Goal: Task Accomplishment & Management: Manage account settings

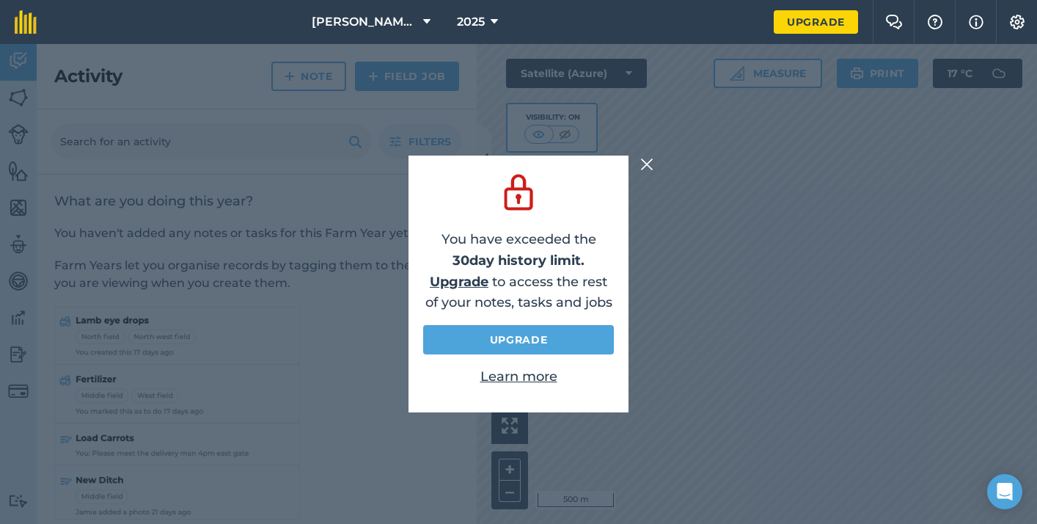
click at [644, 157] on img at bounding box center [646, 164] width 13 height 18
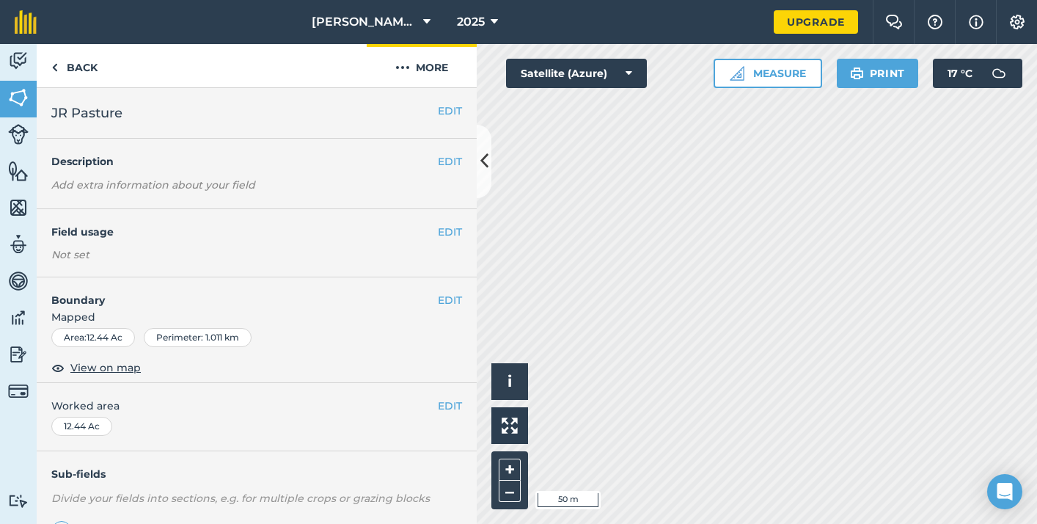
click at [431, 76] on button "More" at bounding box center [422, 65] width 110 height 43
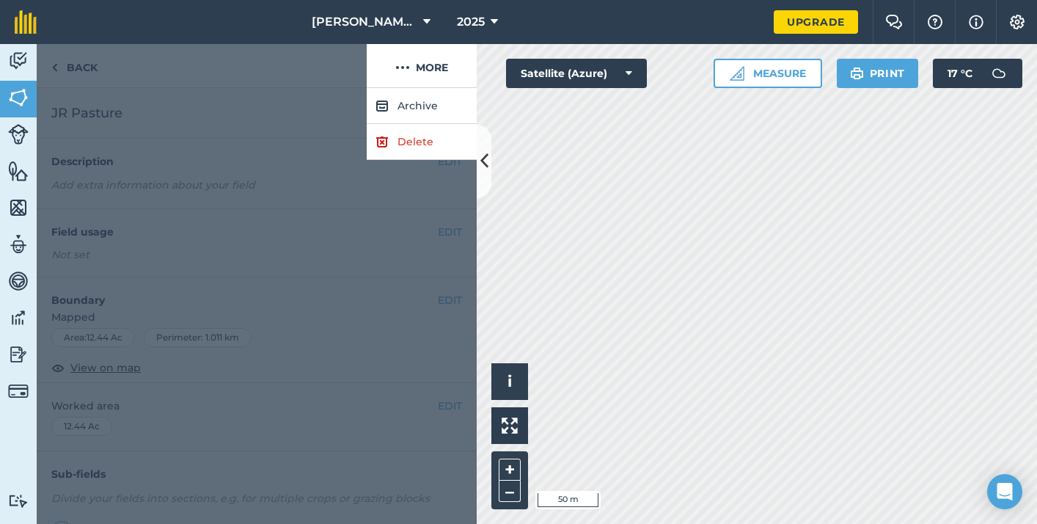
click at [409, 140] on link "Delete" at bounding box center [422, 142] width 110 height 36
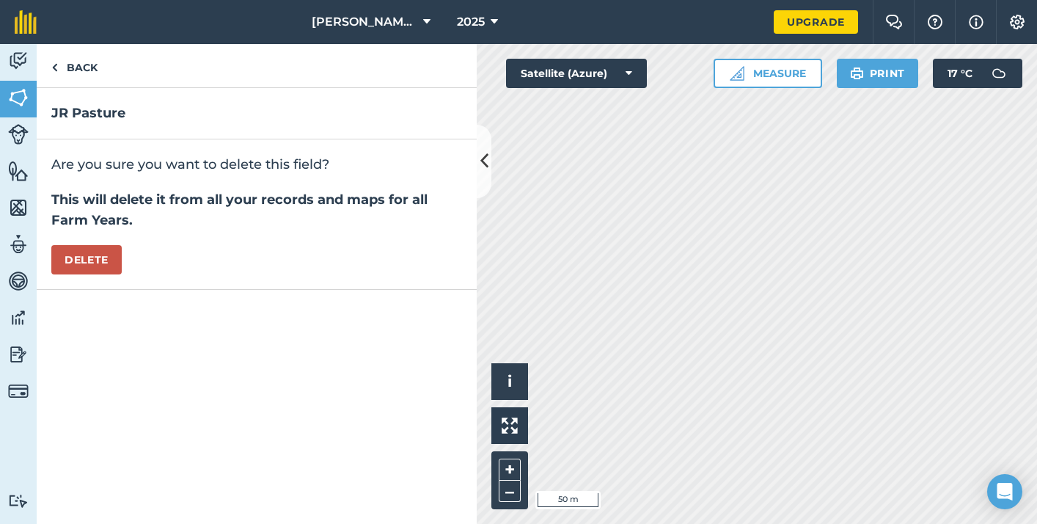
click at [84, 268] on button "Delete" at bounding box center [86, 259] width 70 height 29
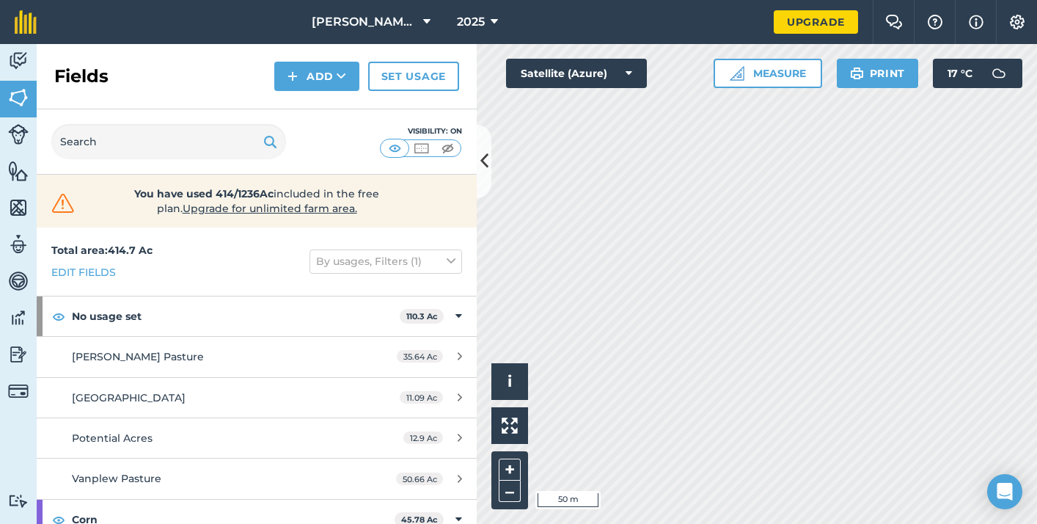
click at [332, 89] on button "Add" at bounding box center [316, 76] width 85 height 29
click at [326, 114] on link "Draw" at bounding box center [316, 109] width 81 height 32
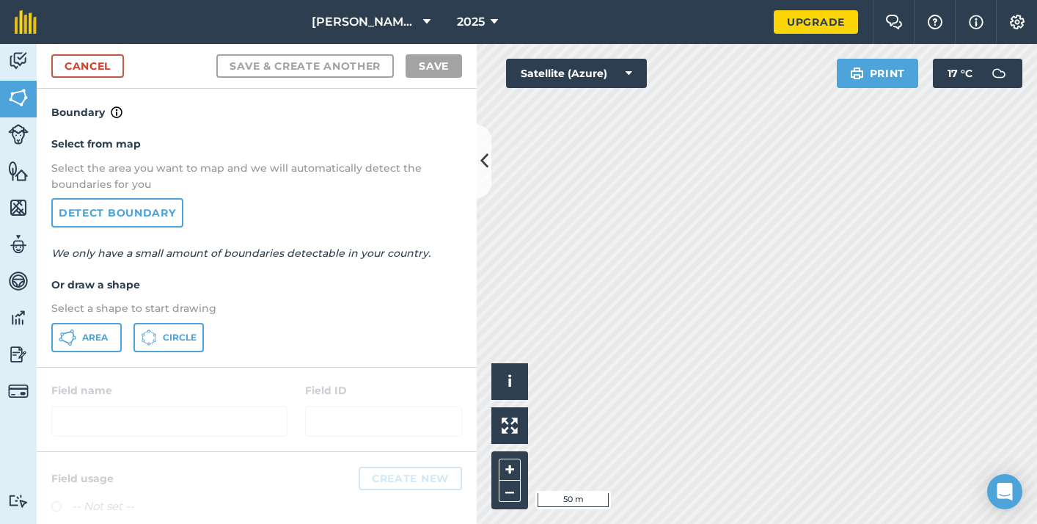
click at [138, 224] on link "Detect boundary" at bounding box center [117, 212] width 132 height 29
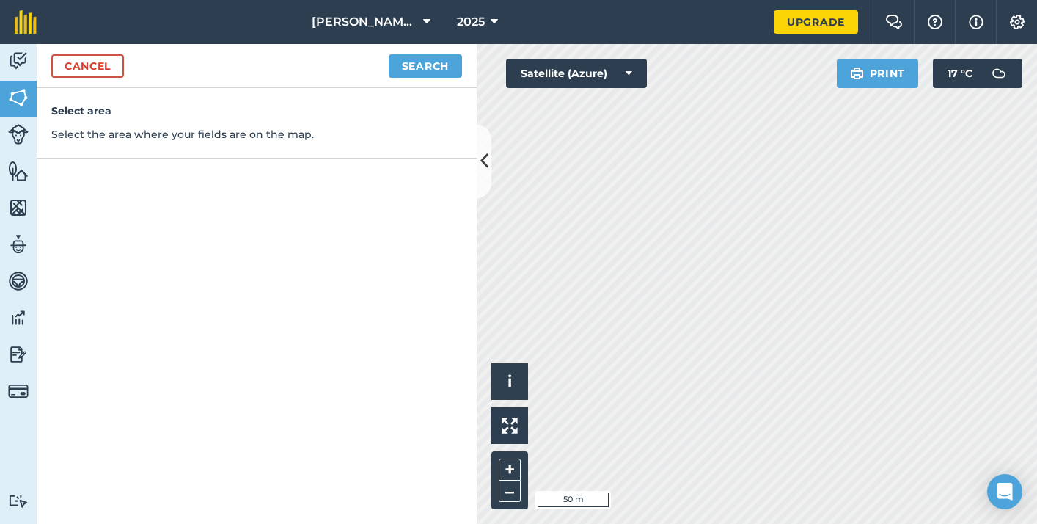
click at [100, 70] on link "Cancel" at bounding box center [87, 65] width 73 height 23
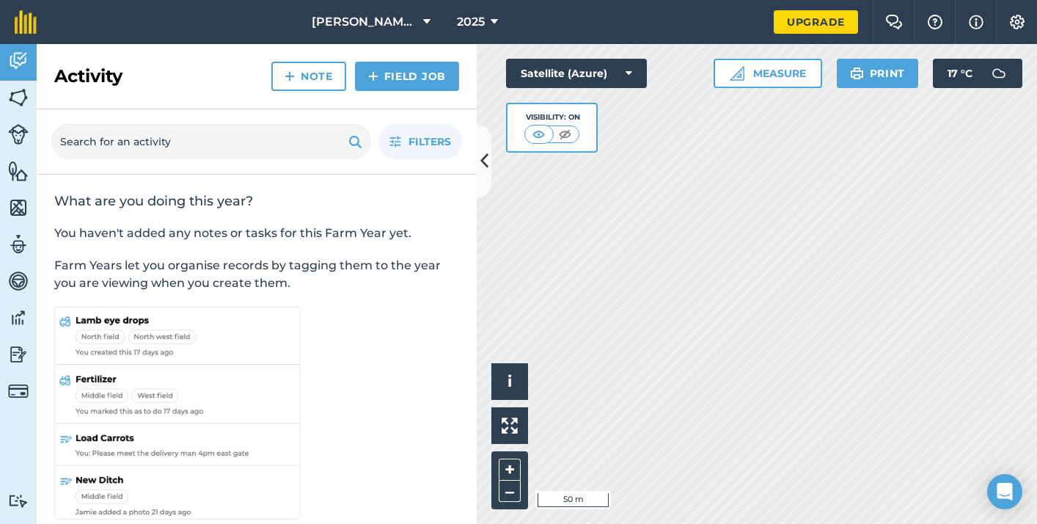
click at [235, 92] on div "Activity Note Field Job" at bounding box center [257, 76] width 440 height 65
click at [370, 72] on img at bounding box center [373, 76] width 10 height 18
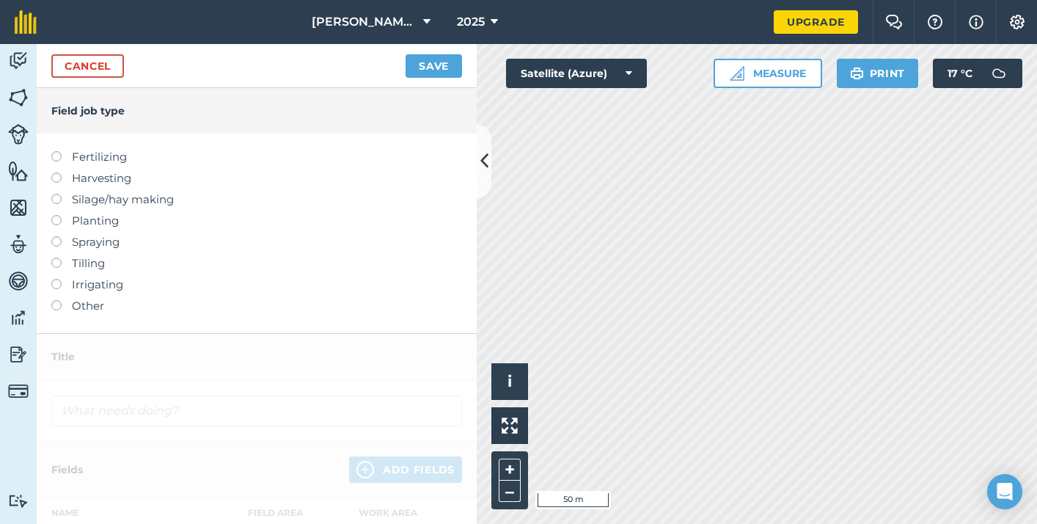
click at [81, 78] on div "Cancel Save" at bounding box center [257, 66] width 440 height 44
click at [73, 70] on link "Cancel" at bounding box center [87, 65] width 73 height 23
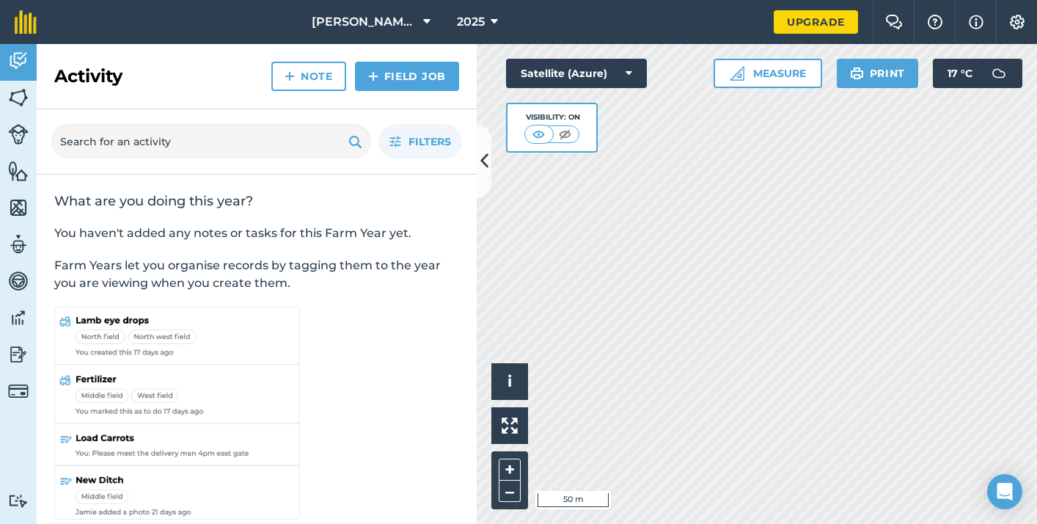
click at [20, 202] on img at bounding box center [18, 208] width 21 height 22
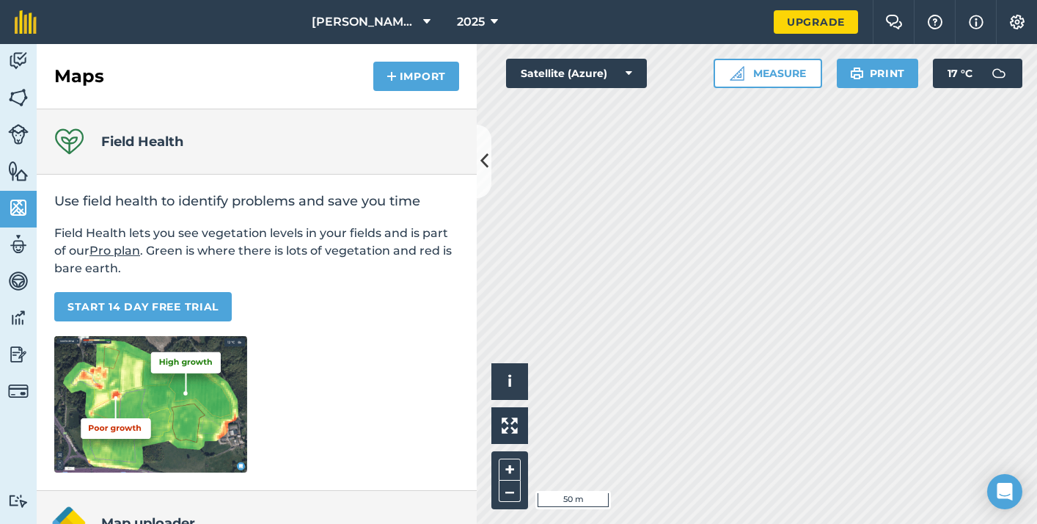
click at [13, 170] on img at bounding box center [18, 171] width 21 height 22
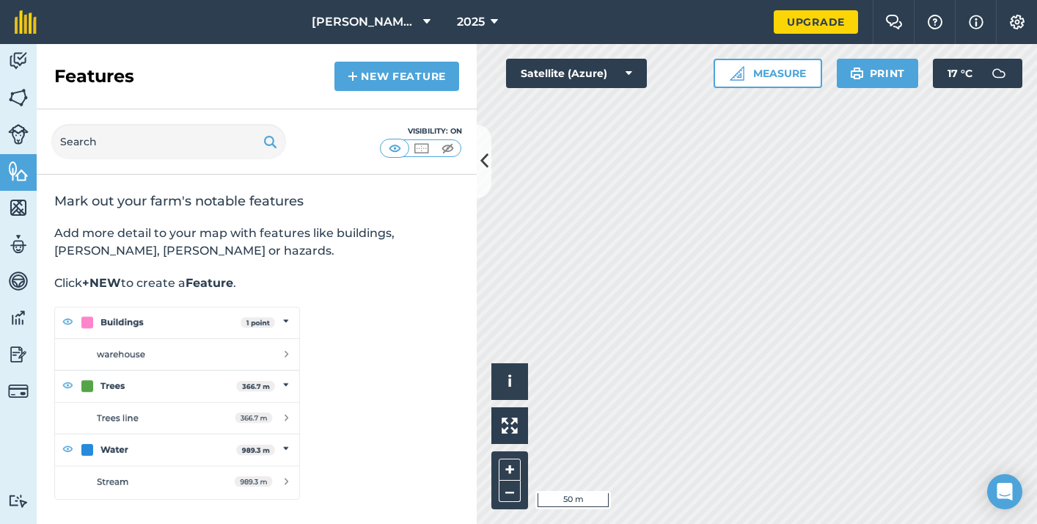
click at [24, 57] on img at bounding box center [18, 61] width 21 height 22
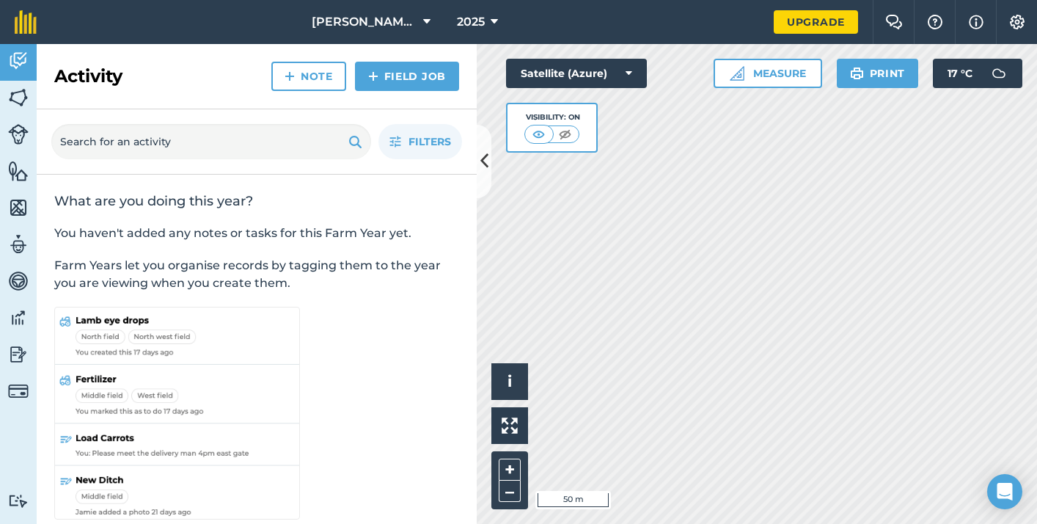
click at [13, 107] on img at bounding box center [18, 98] width 21 height 22
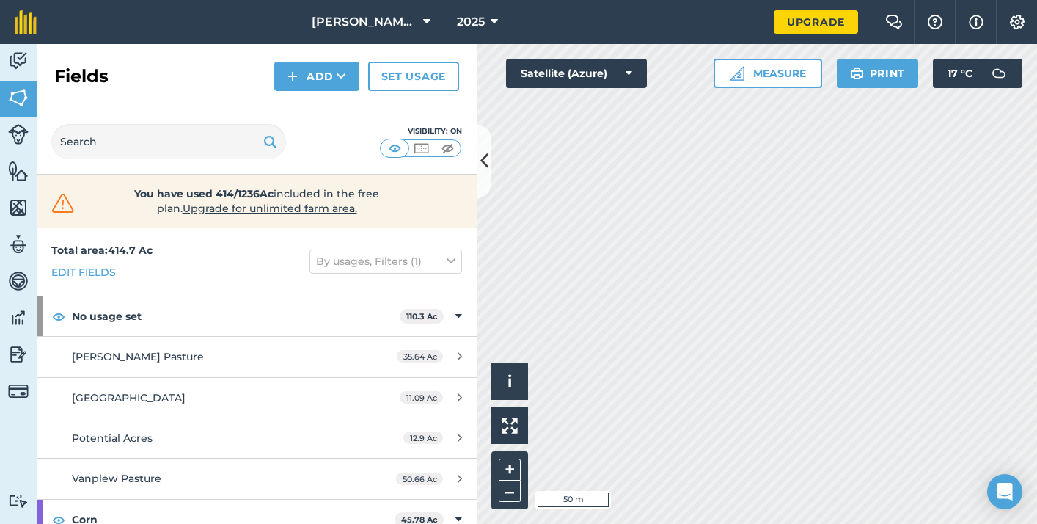
click at [335, 81] on button "Add" at bounding box center [316, 76] width 85 height 29
click at [327, 119] on link "Draw" at bounding box center [316, 109] width 81 height 32
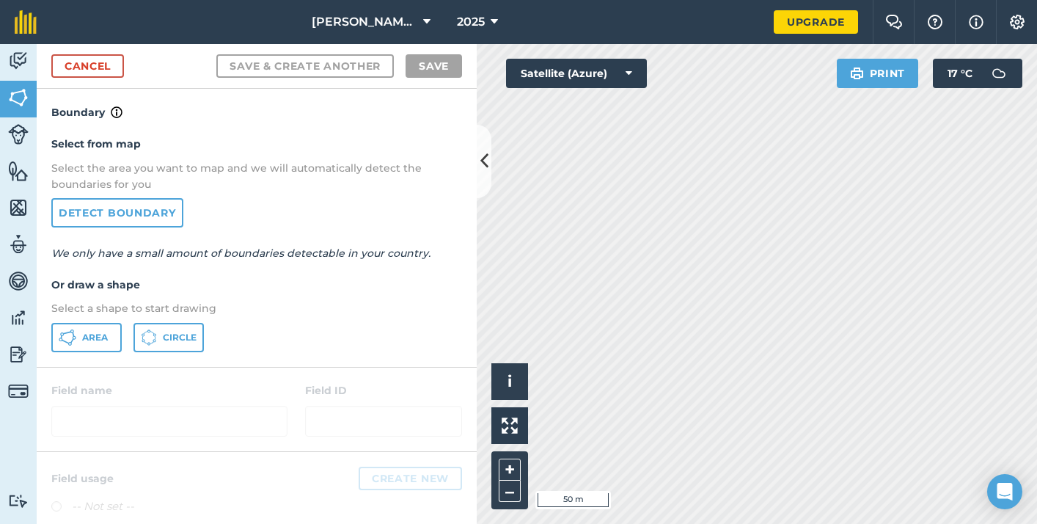
click at [96, 340] on span "Area" at bounding box center [95, 338] width 26 height 12
